Goal: Ask a question: Seek information or help from site administrators or community

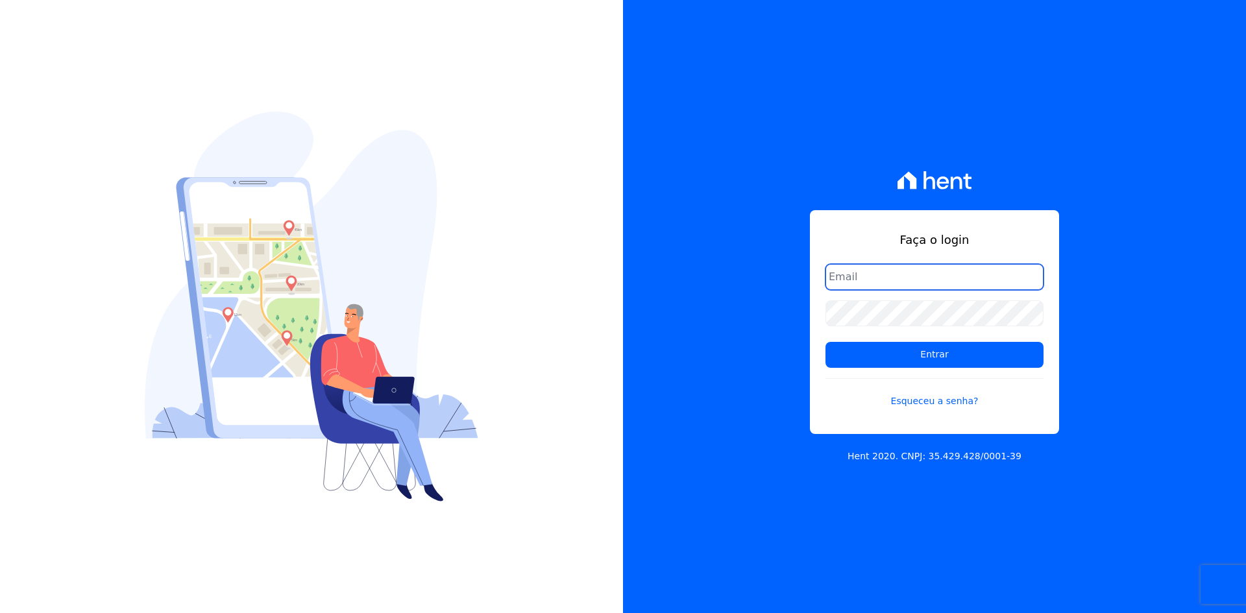
click at [867, 273] on input "email" at bounding box center [935, 277] width 218 height 26
type input "C"
type input "[EMAIL_ADDRESS][DOMAIN_NAME]"
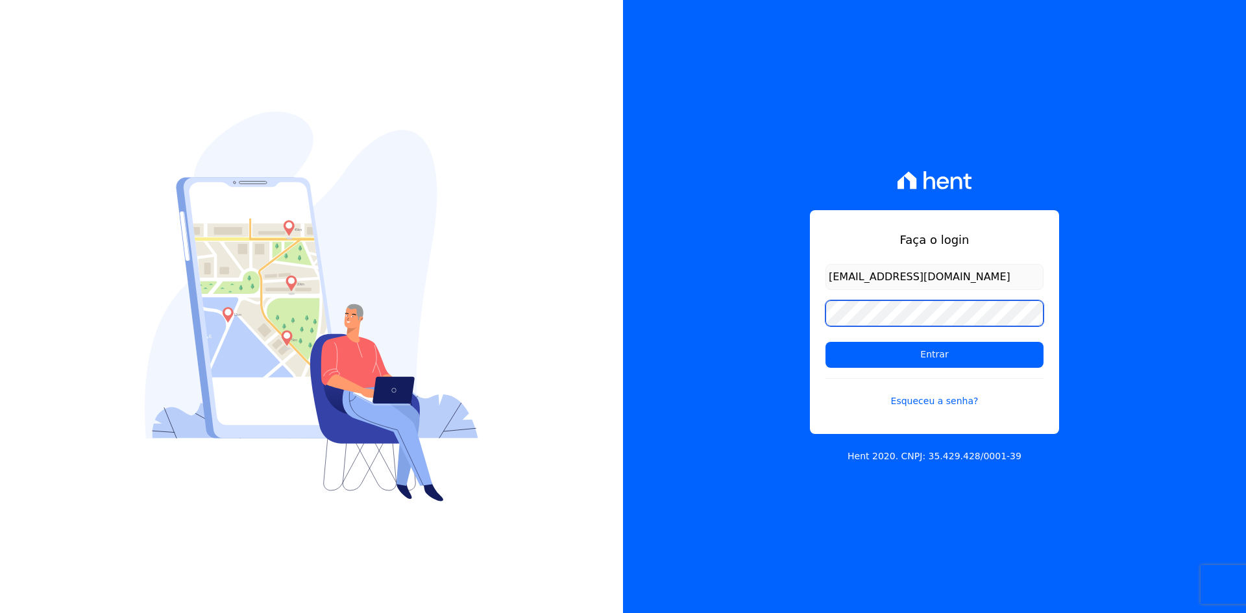
click at [826, 342] on input "Entrar" at bounding box center [935, 355] width 218 height 26
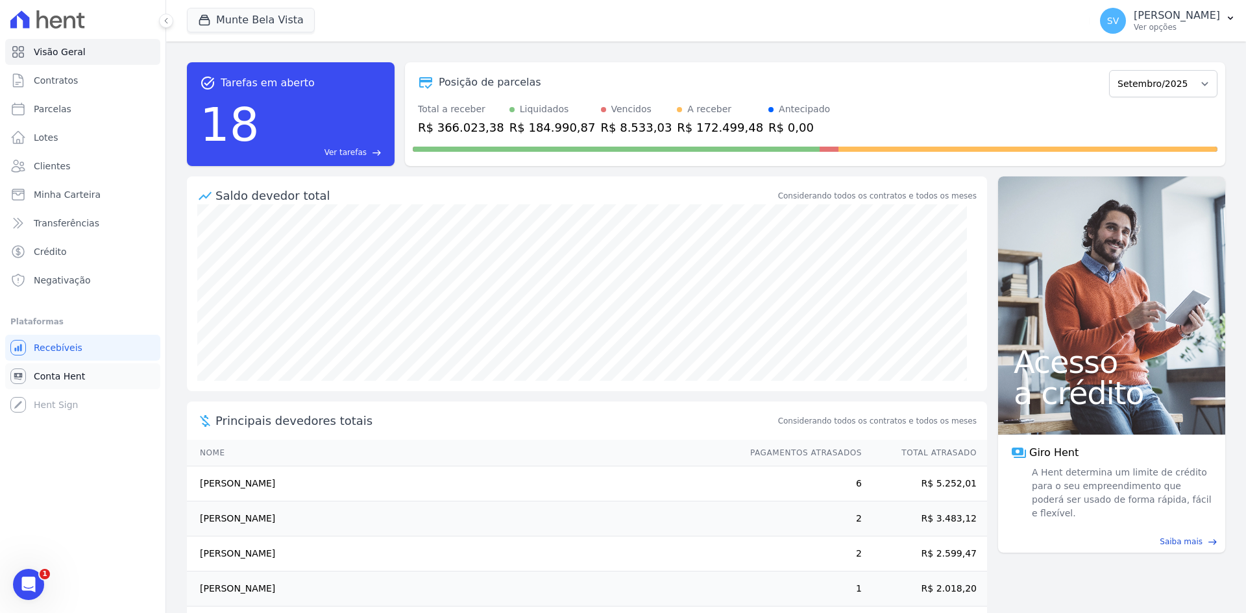
click at [56, 382] on span "Conta Hent" at bounding box center [59, 376] width 51 height 13
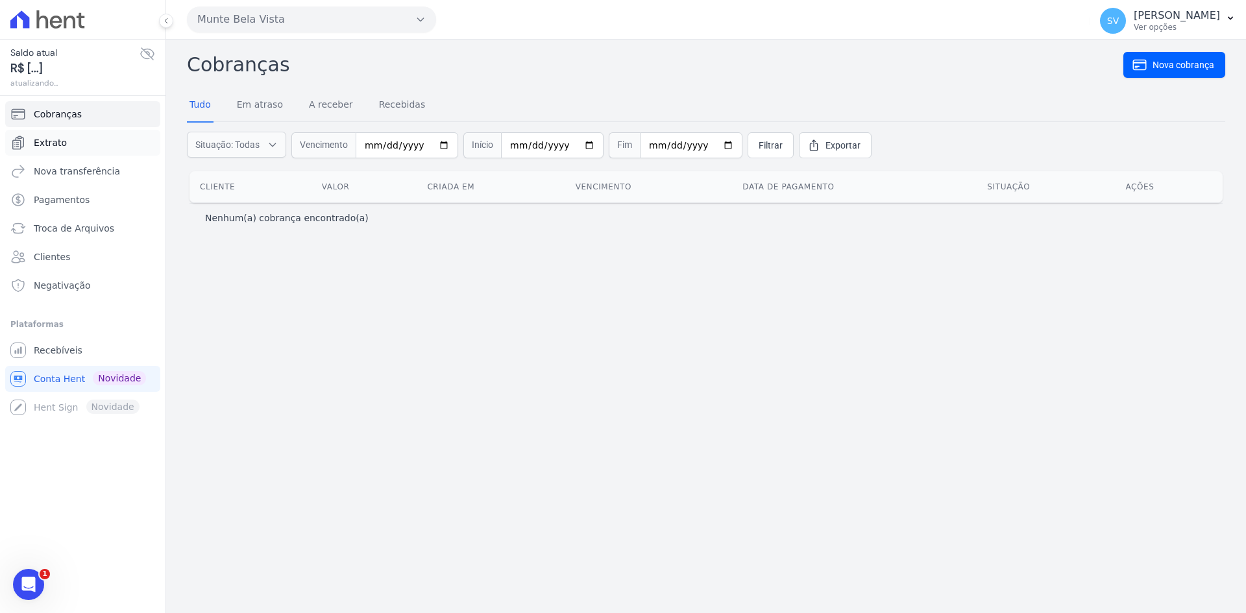
click at [50, 142] on span "Extrato" at bounding box center [50, 142] width 33 height 13
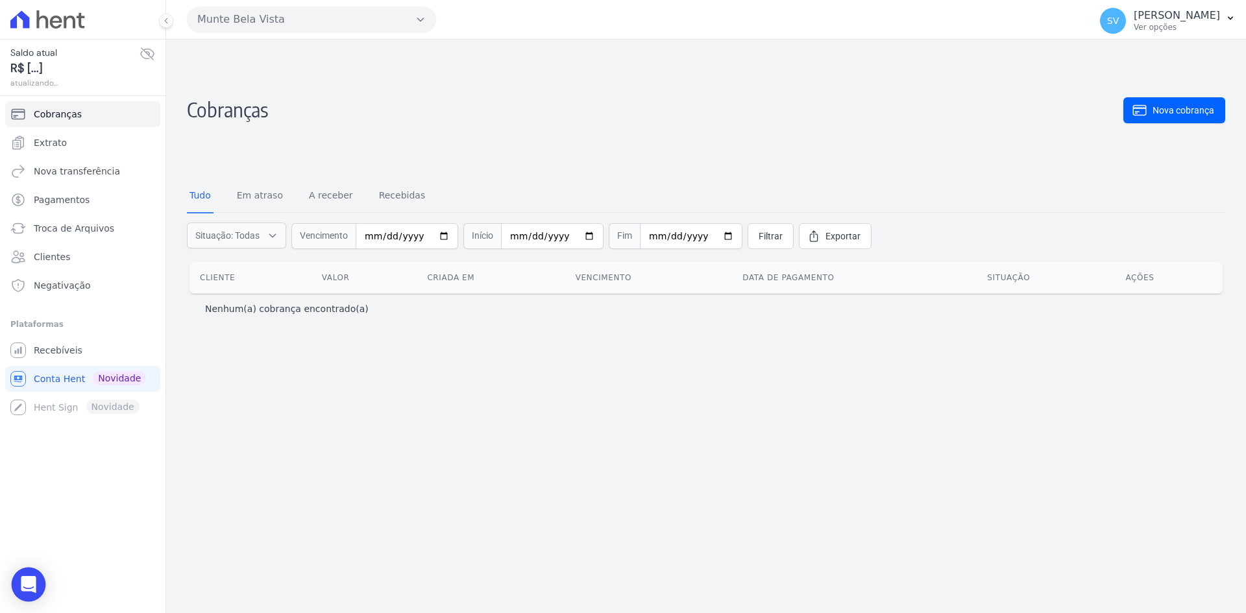
click at [31, 586] on icon "Open Intercom Messenger" at bounding box center [28, 584] width 15 height 17
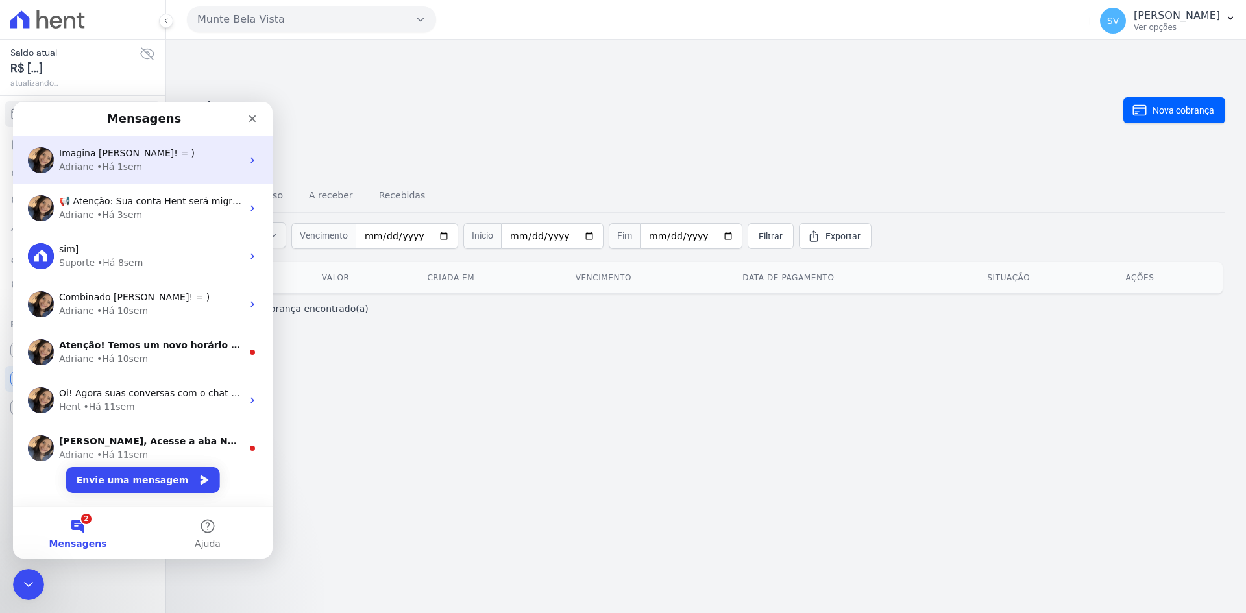
click at [120, 154] on span "Imagina [PERSON_NAME]! = )" at bounding box center [127, 153] width 136 height 10
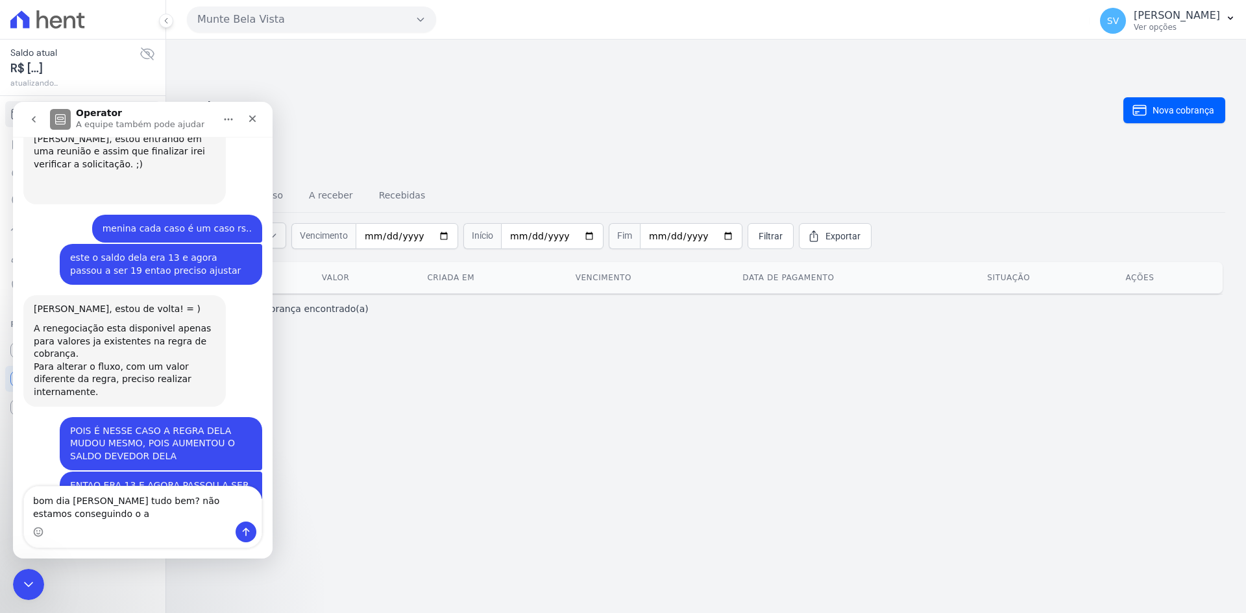
scroll to position [10380, 0]
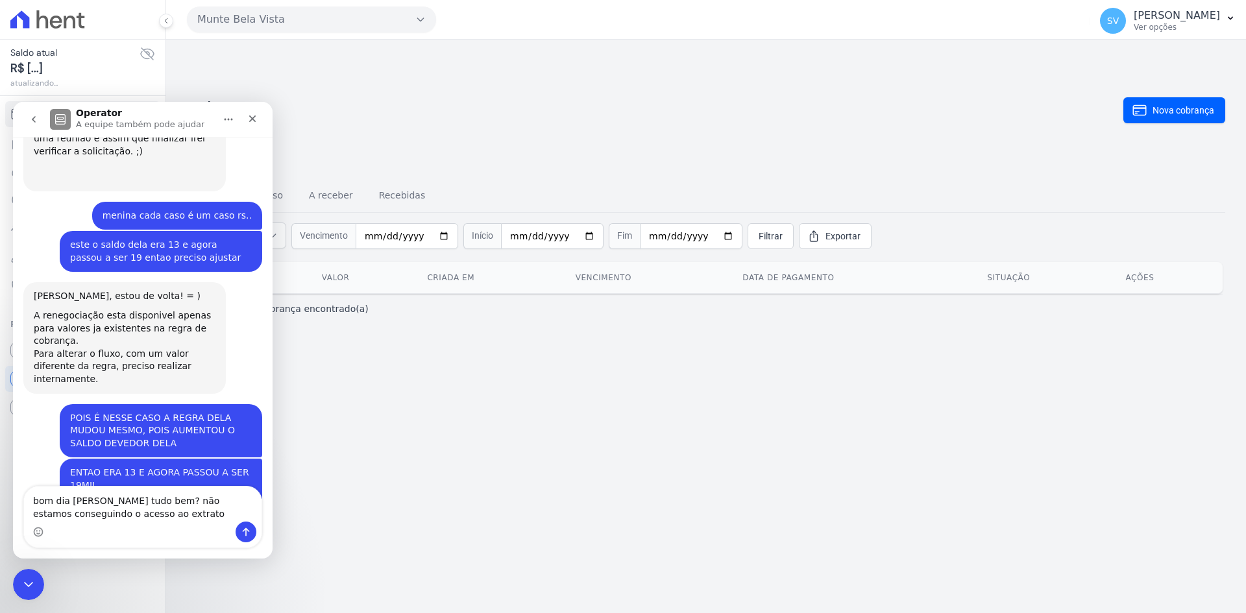
type textarea "bom dia [PERSON_NAME] tudo bem? não estamos conseguindo o acesso ao extrato"
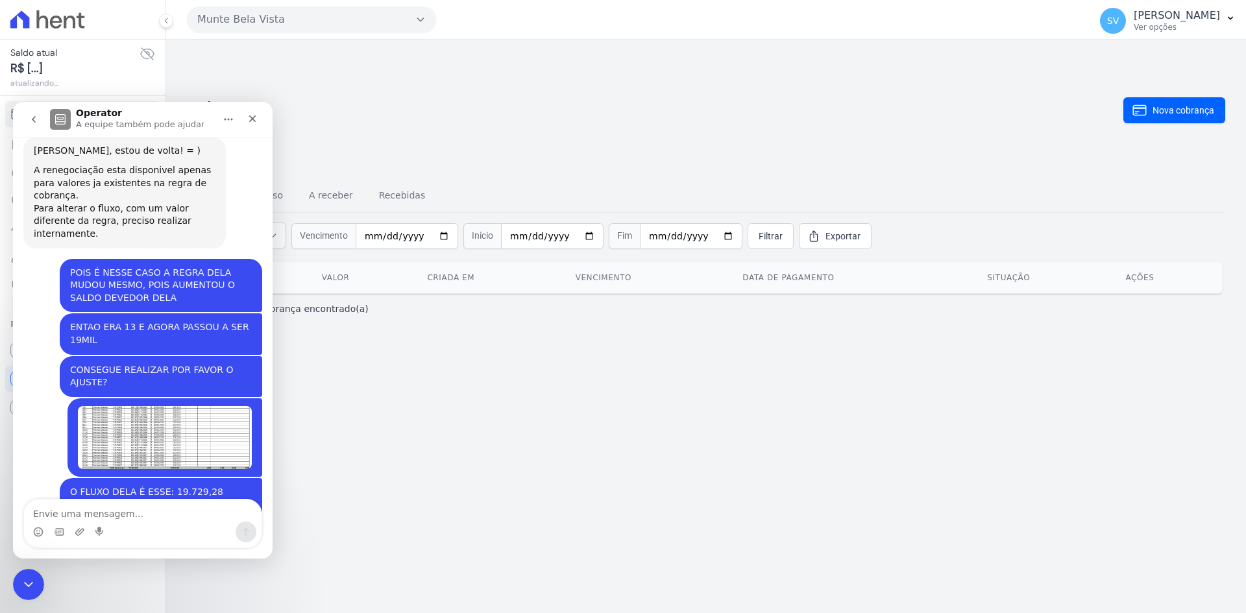
scroll to position [10538, 0]
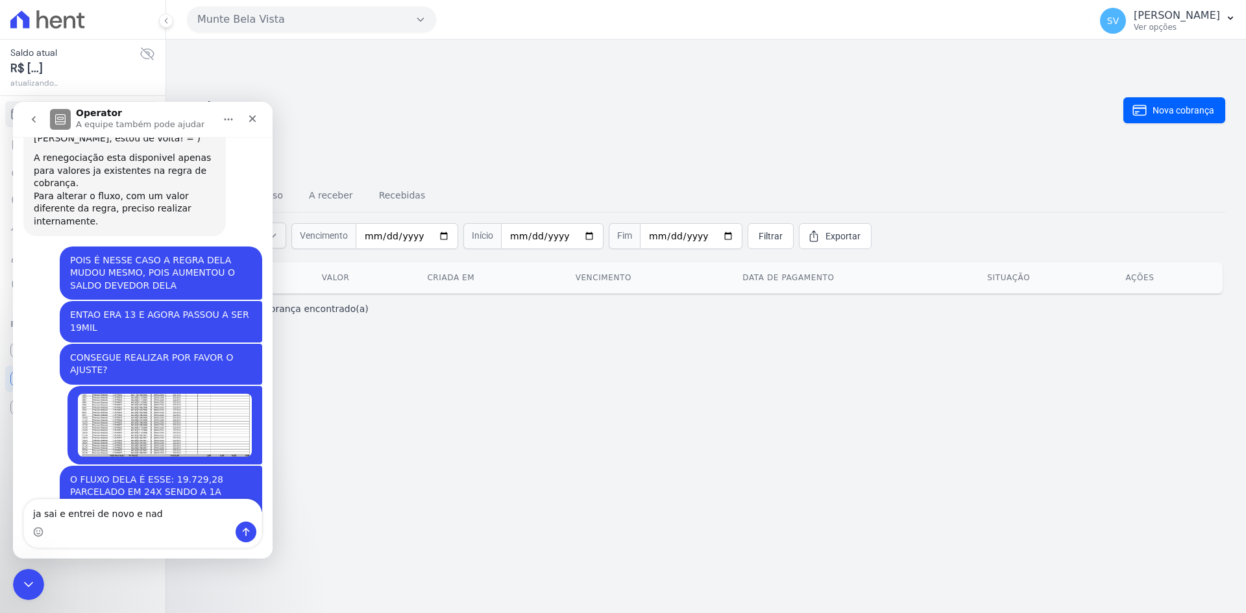
type textarea "ja sai e entrei de novo e nada"
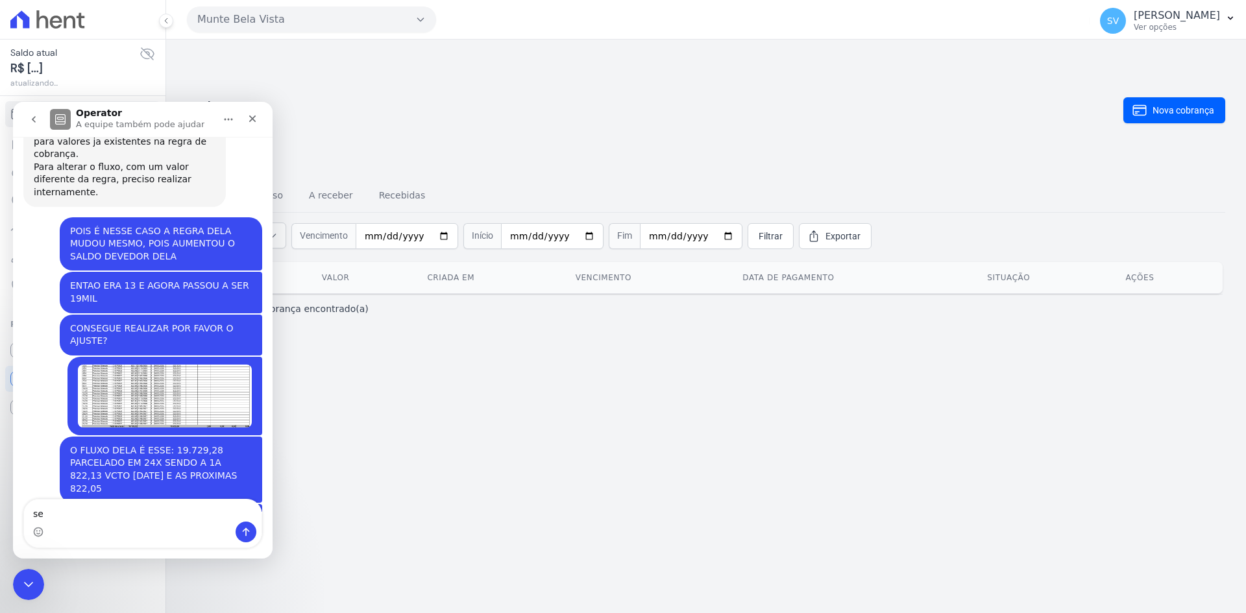
type textarea "s"
type textarea "sabe dizer se está ocorrendo algum problema?"
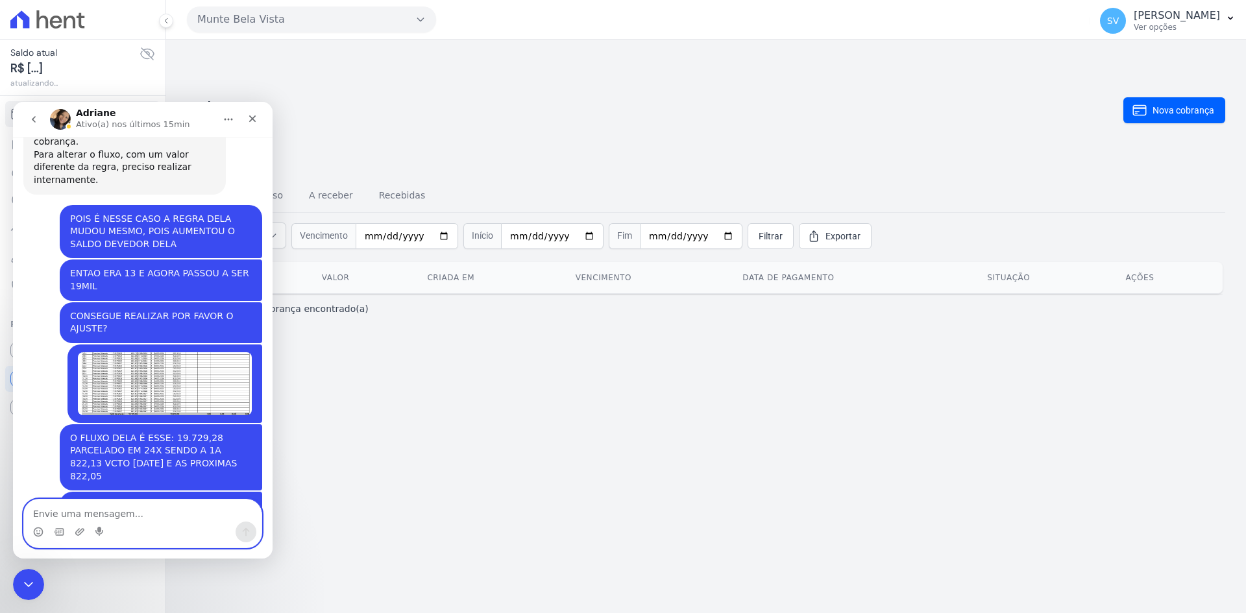
scroll to position [10639, 0]
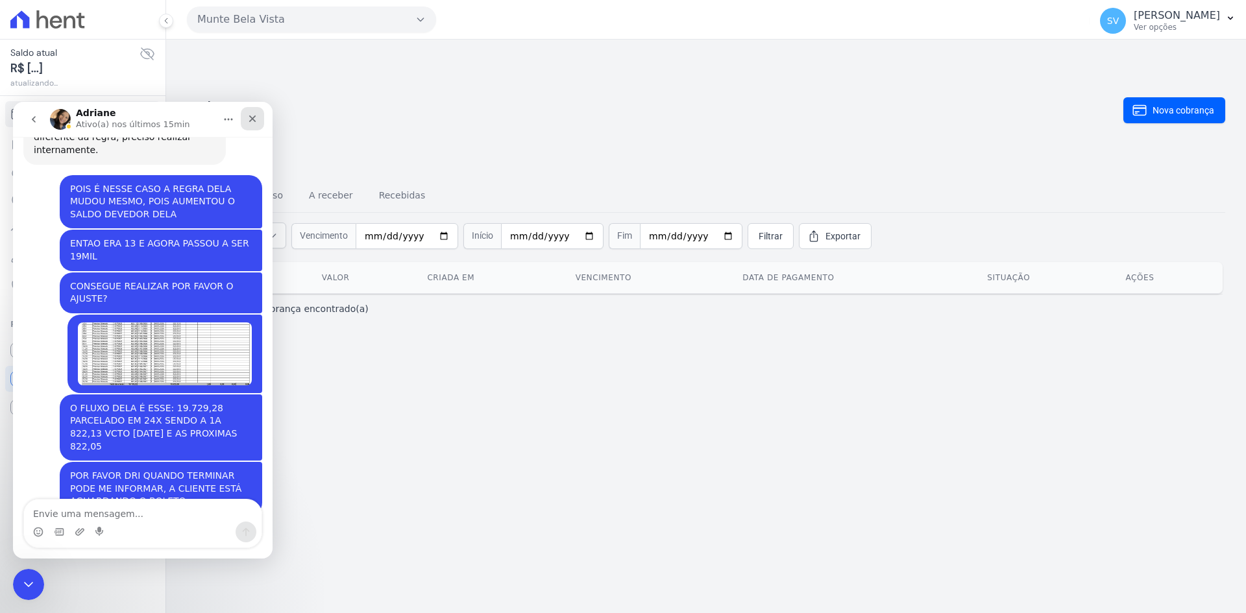
click at [252, 122] on icon "Fechar" at bounding box center [252, 119] width 10 height 10
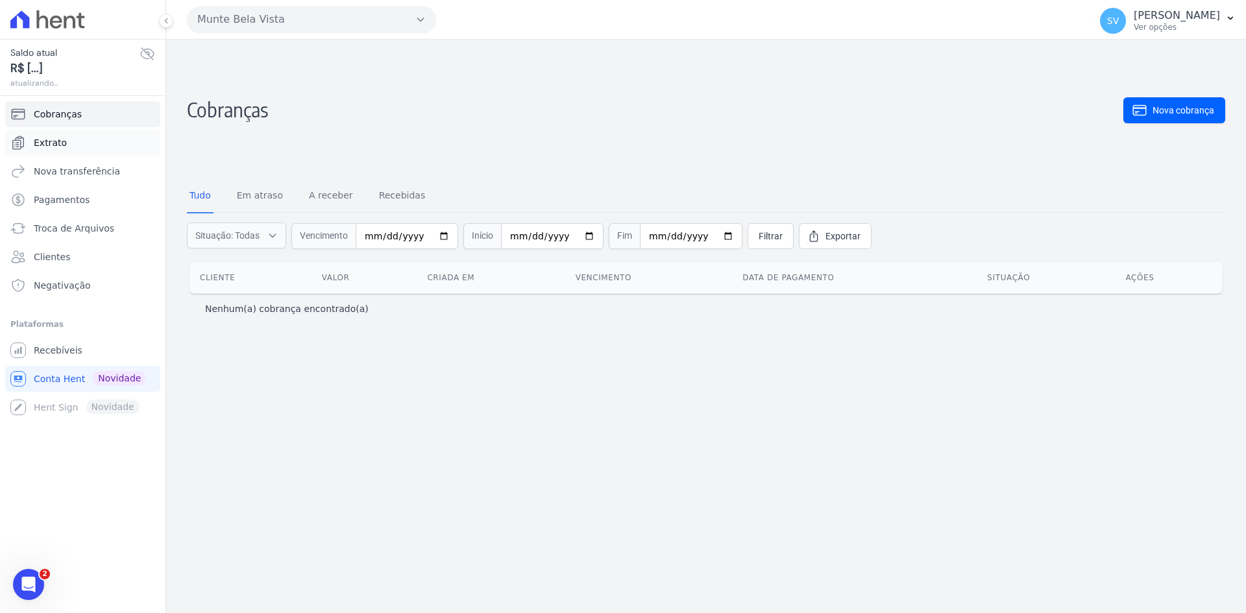
scroll to position [10364, 0]
click at [60, 143] on span "Extrato" at bounding box center [50, 142] width 33 height 13
